Goal: Check status

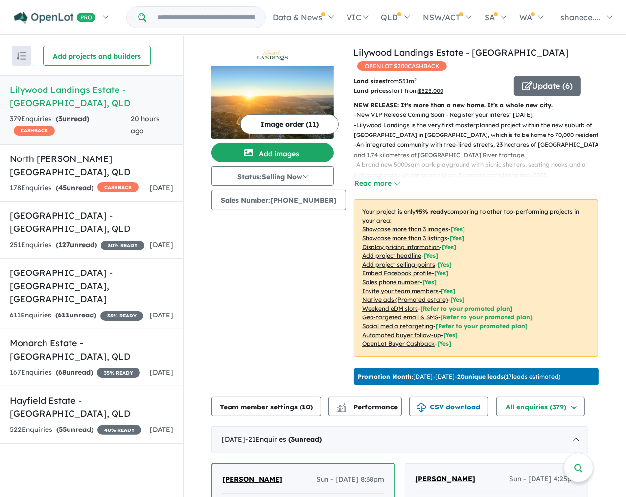
click at [75, 111] on link "Lilywood Landings Estate - [GEOGRAPHIC_DATA] , [GEOGRAPHIC_DATA] 379 Enquir ies…" at bounding box center [91, 109] width 183 height 69
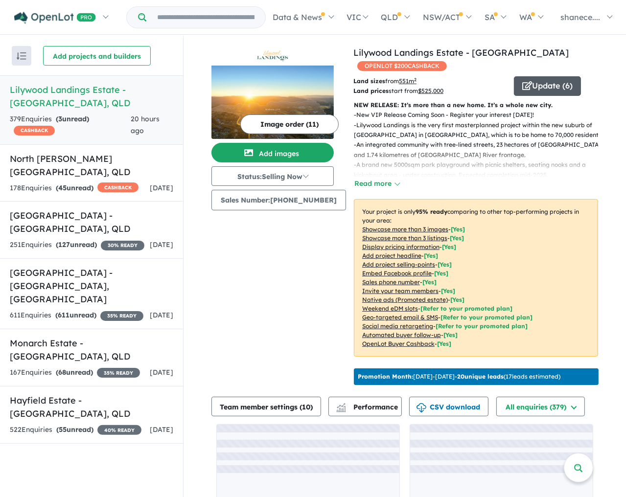
click at [573, 88] on button "Update ( 6 )" at bounding box center [547, 86] width 67 height 20
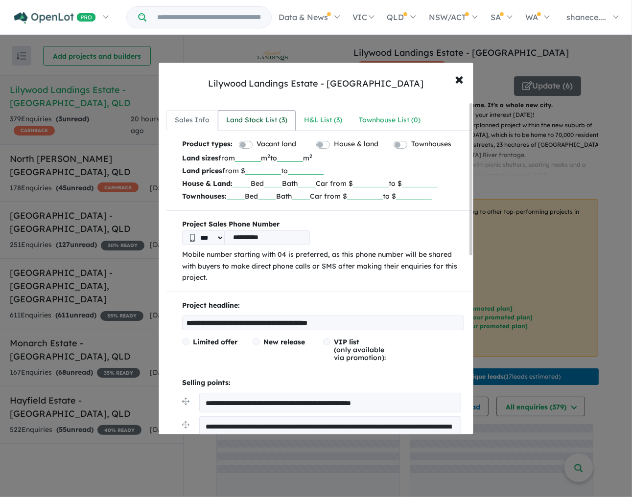
click at [263, 117] on div "Land Stock List ( 3 )" at bounding box center [256, 120] width 61 height 12
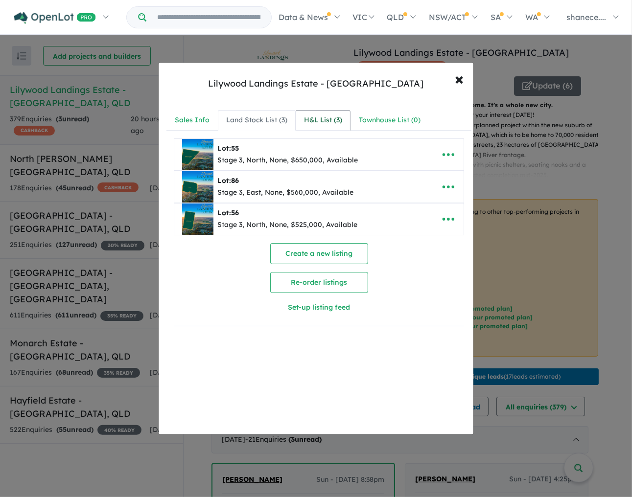
click at [339, 123] on div "H&L List ( 3 )" at bounding box center [323, 120] width 38 height 12
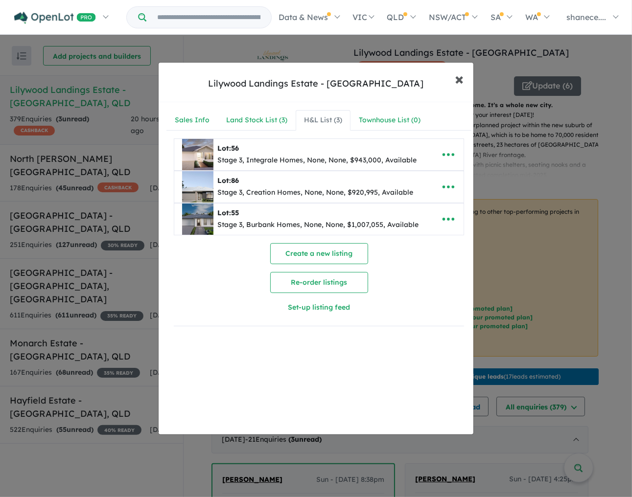
click at [458, 78] on span "×" at bounding box center [459, 78] width 9 height 21
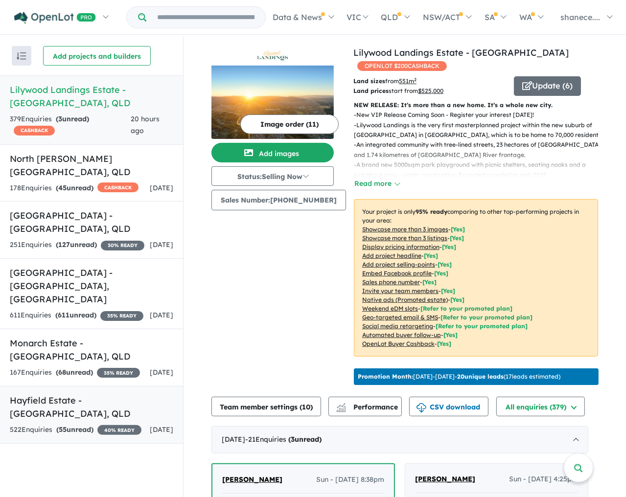
click at [78, 413] on h5 "Hayfield Estate - [GEOGRAPHIC_DATA] , [GEOGRAPHIC_DATA]" at bounding box center [91, 407] width 163 height 26
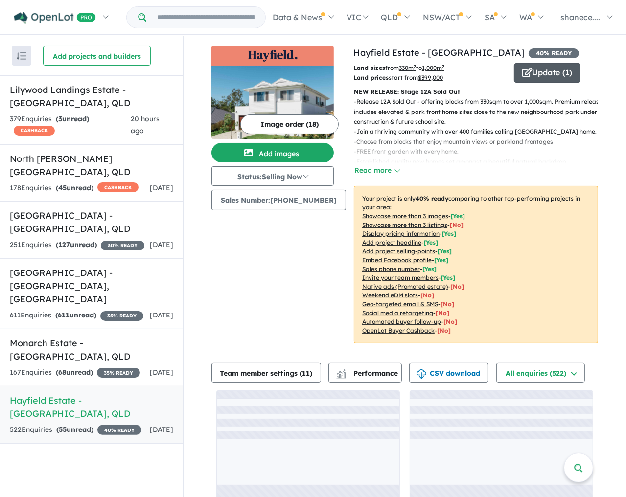
click at [534, 73] on button "Update ( 1 )" at bounding box center [547, 73] width 67 height 20
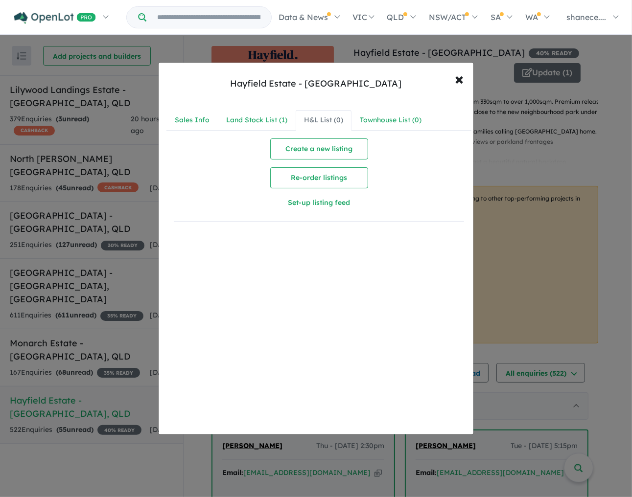
click at [333, 123] on div "H&L List ( 0 )" at bounding box center [323, 120] width 39 height 12
click at [290, 120] on link "Land Stock List ( 1 )" at bounding box center [257, 120] width 78 height 21
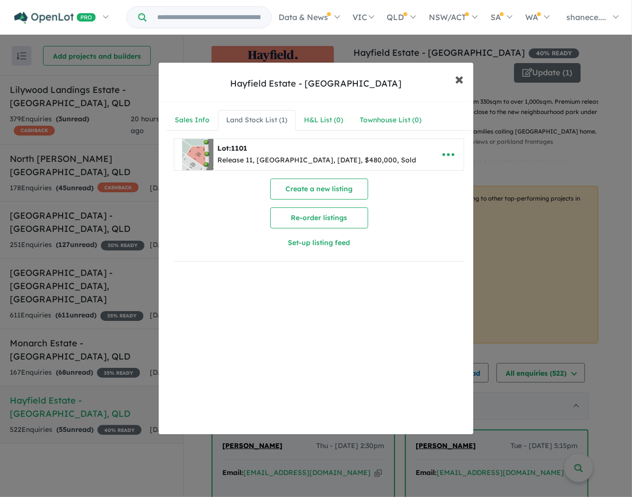
click at [455, 85] on span "×" at bounding box center [459, 78] width 9 height 21
